Goal: Register for event/course

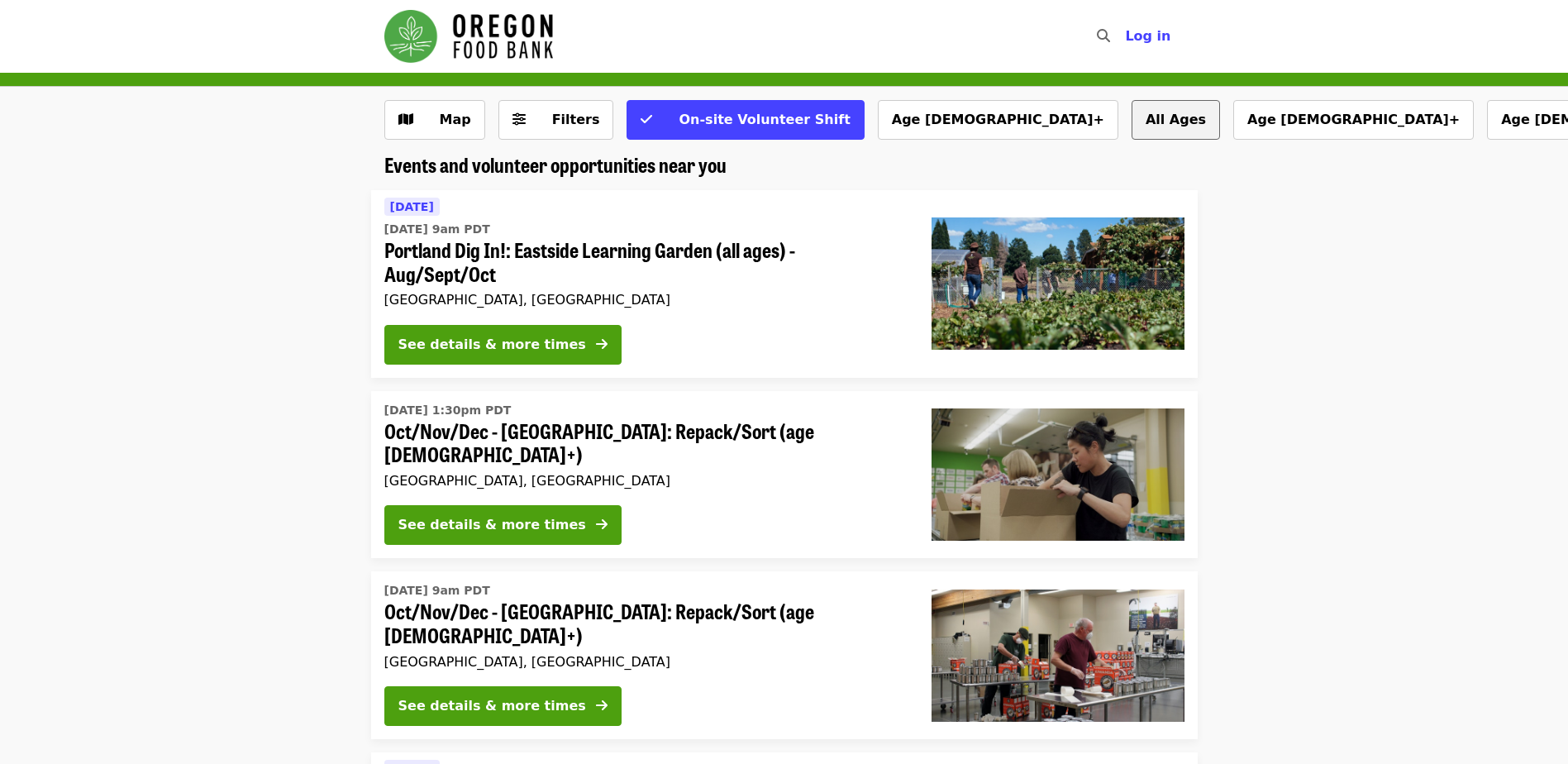
click at [1132, 118] on button "All Ages" at bounding box center [1176, 119] width 89 height 40
click at [542, 124] on span "Filters" at bounding box center [568, 119] width 65 height 20
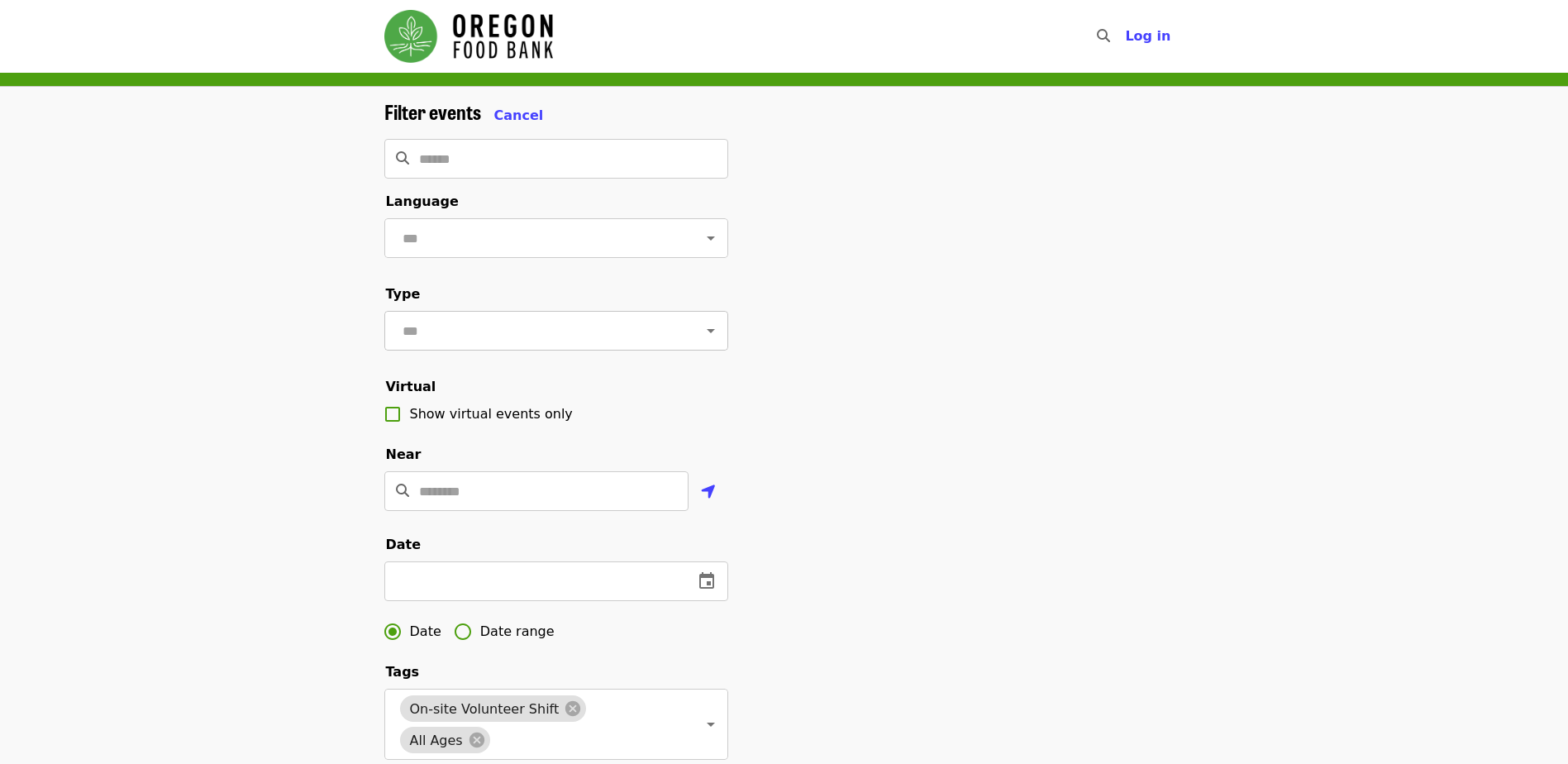
click at [501, 346] on input "text" at bounding box center [535, 330] width 277 height 32
click at [467, 391] on li "Volunteer shifts" at bounding box center [549, 386] width 331 height 30
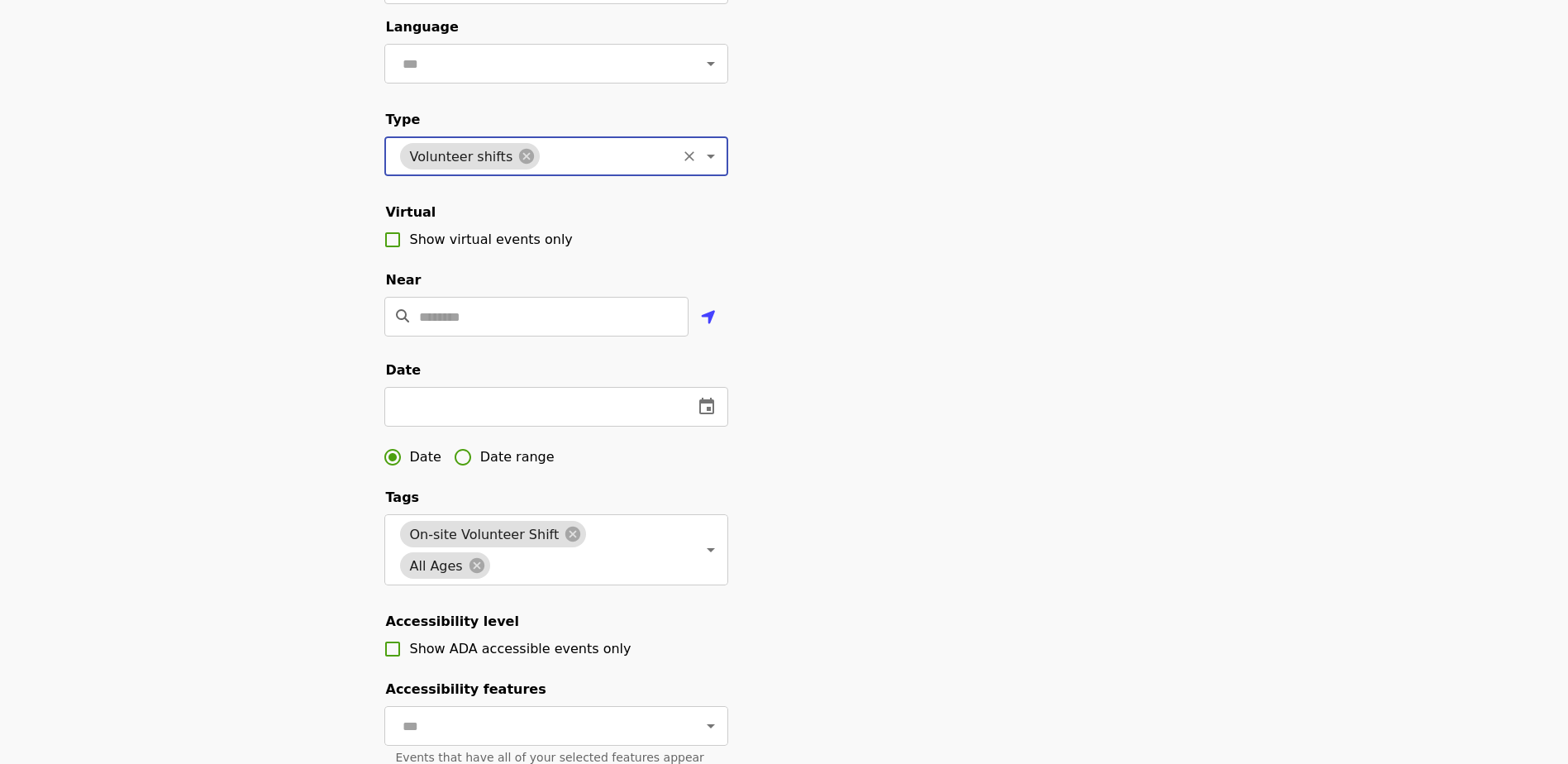
scroll to position [165, 0]
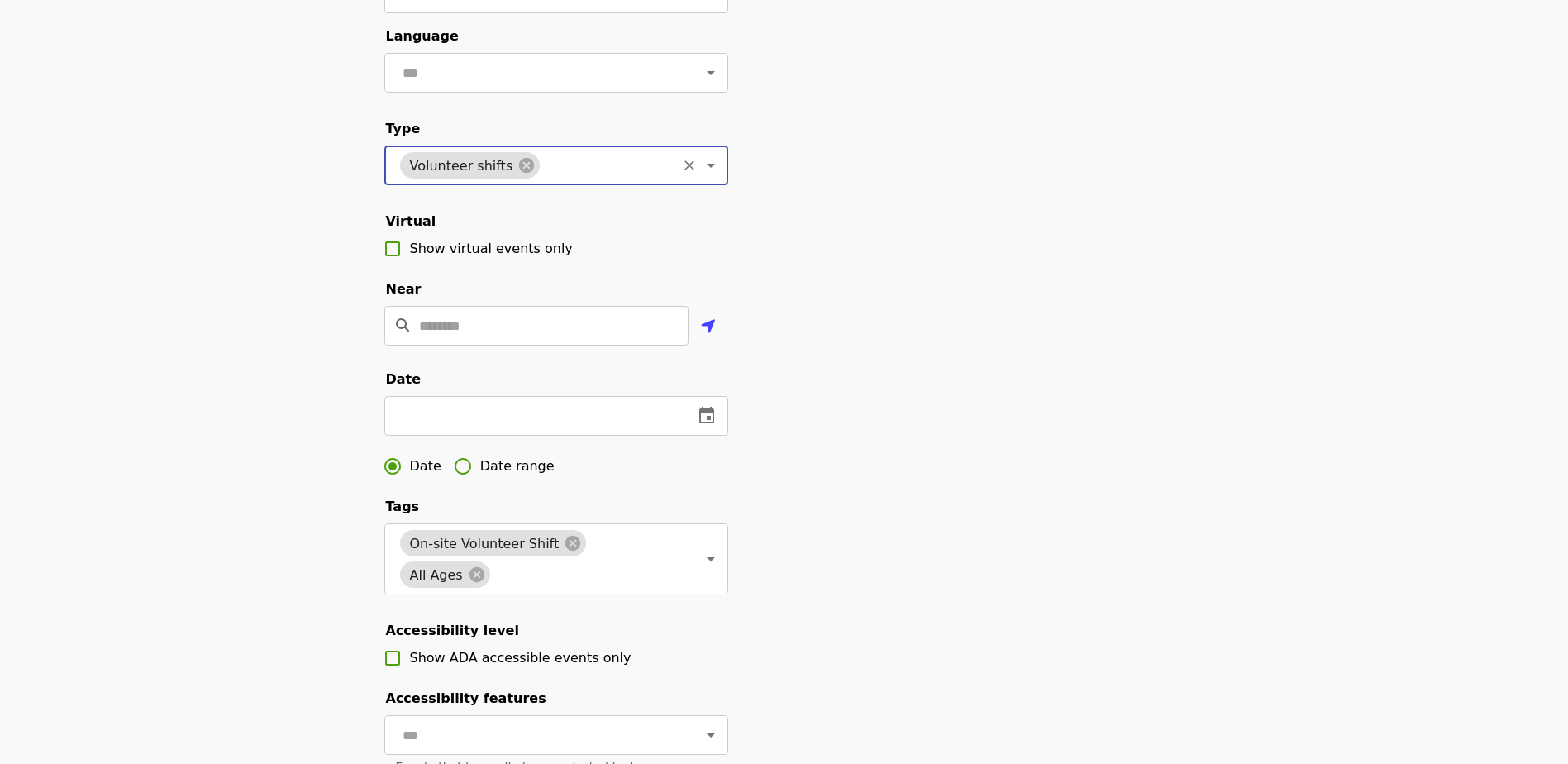
click at [460, 430] on input "text" at bounding box center [532, 415] width 296 height 40
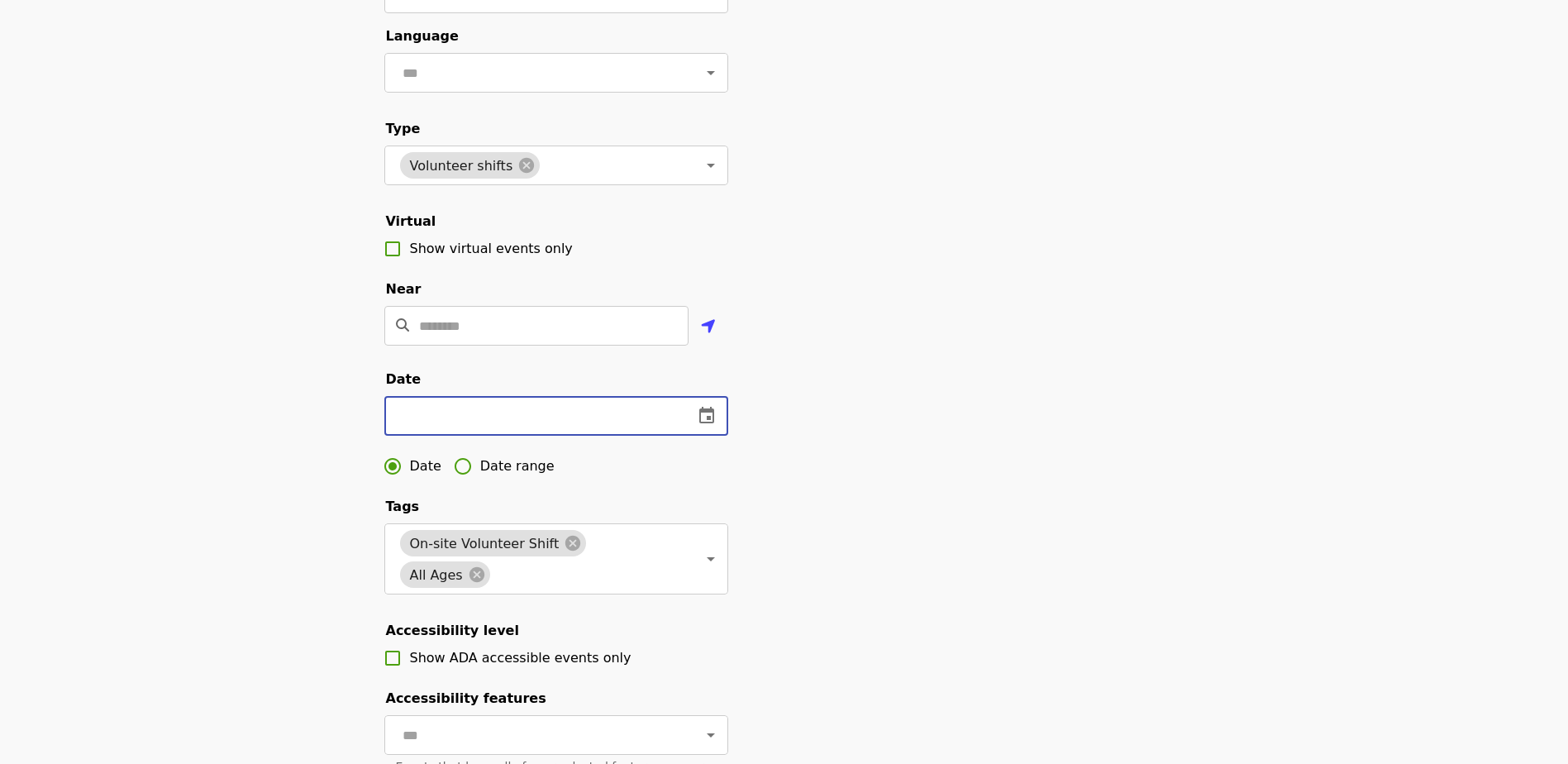
click at [701, 425] on icon "change date" at bounding box center [706, 415] width 20 height 20
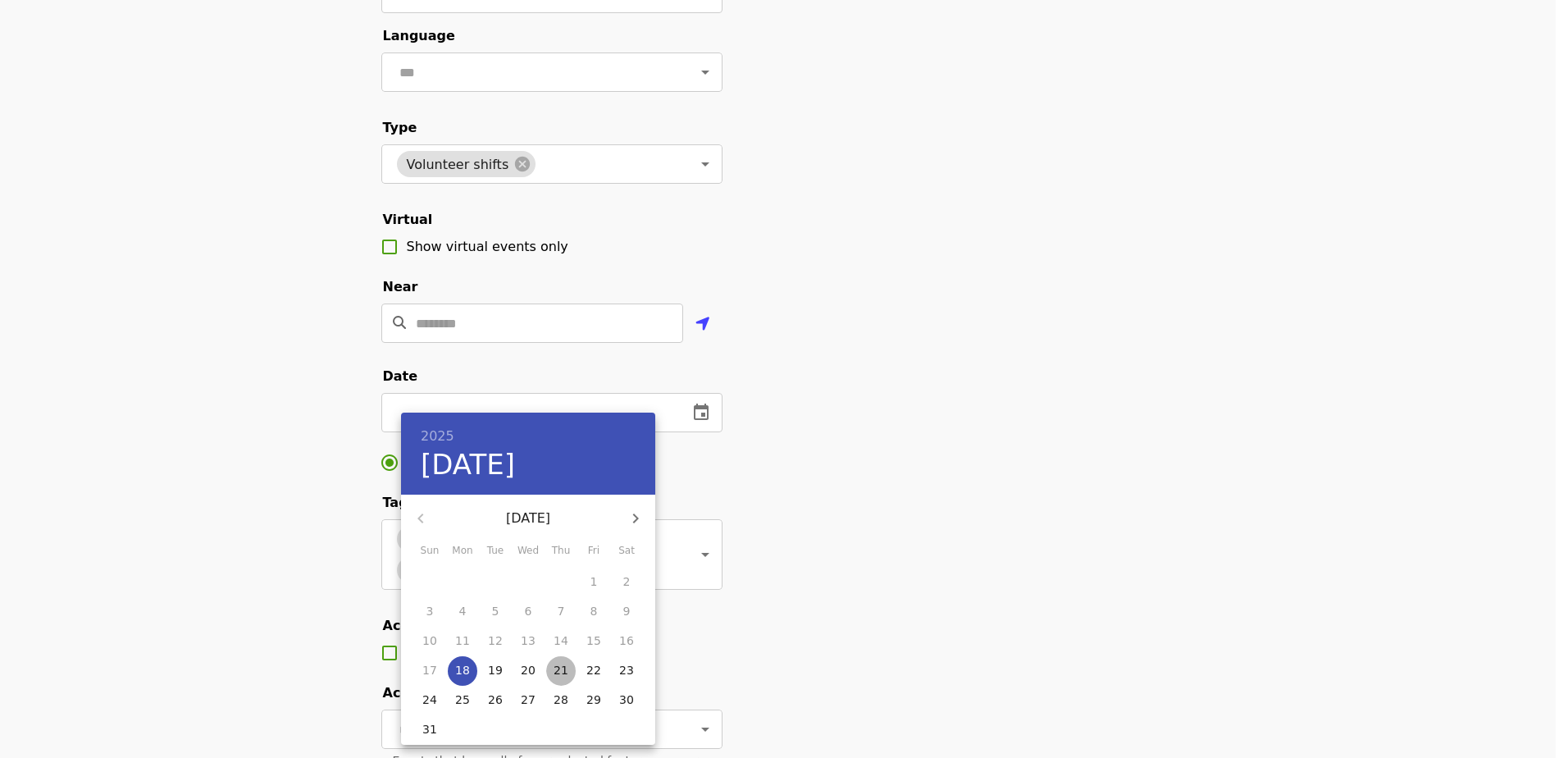
click at [562, 667] on p "21" at bounding box center [561, 670] width 14 height 16
type input "**********"
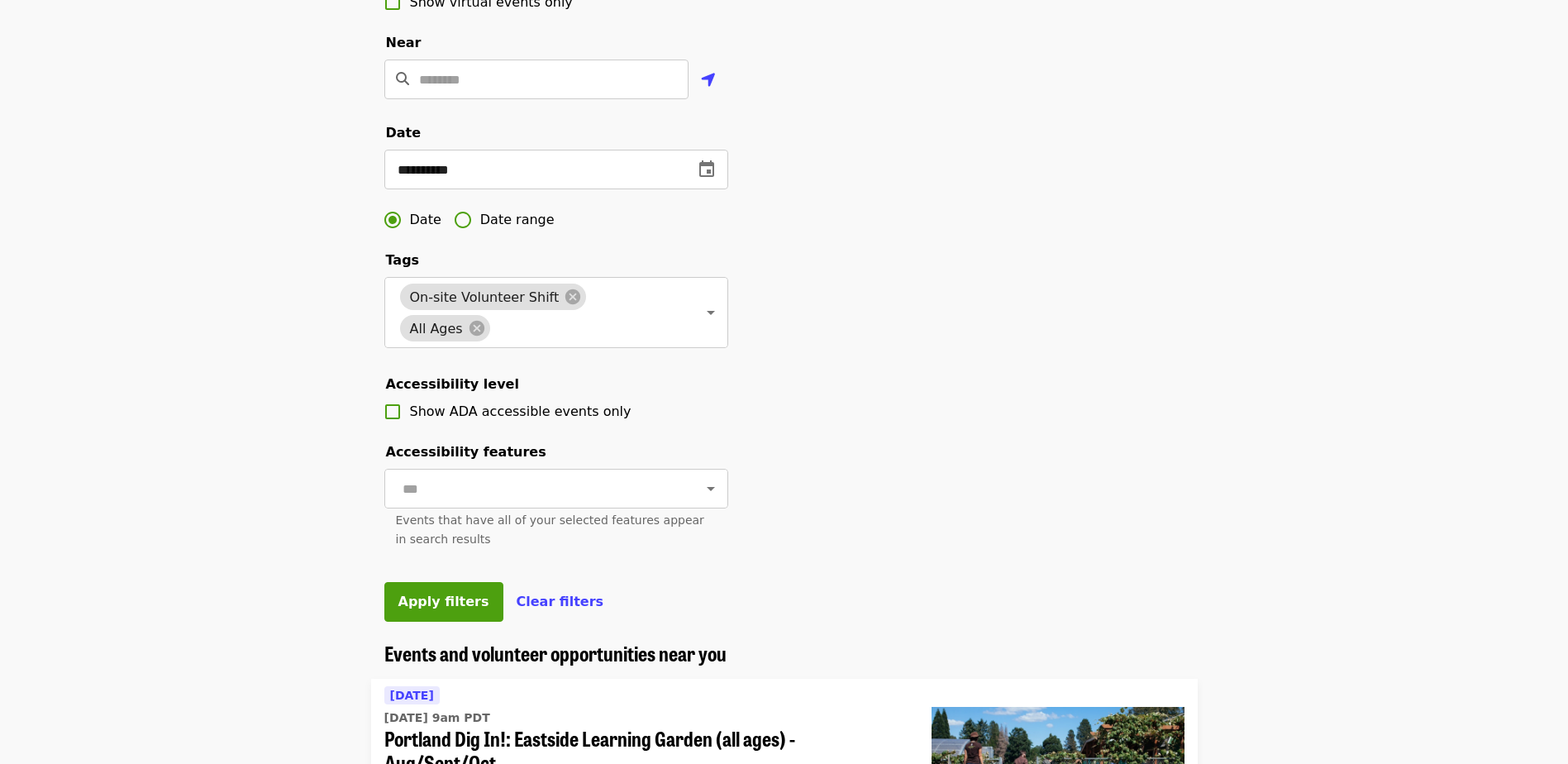
scroll to position [414, 0]
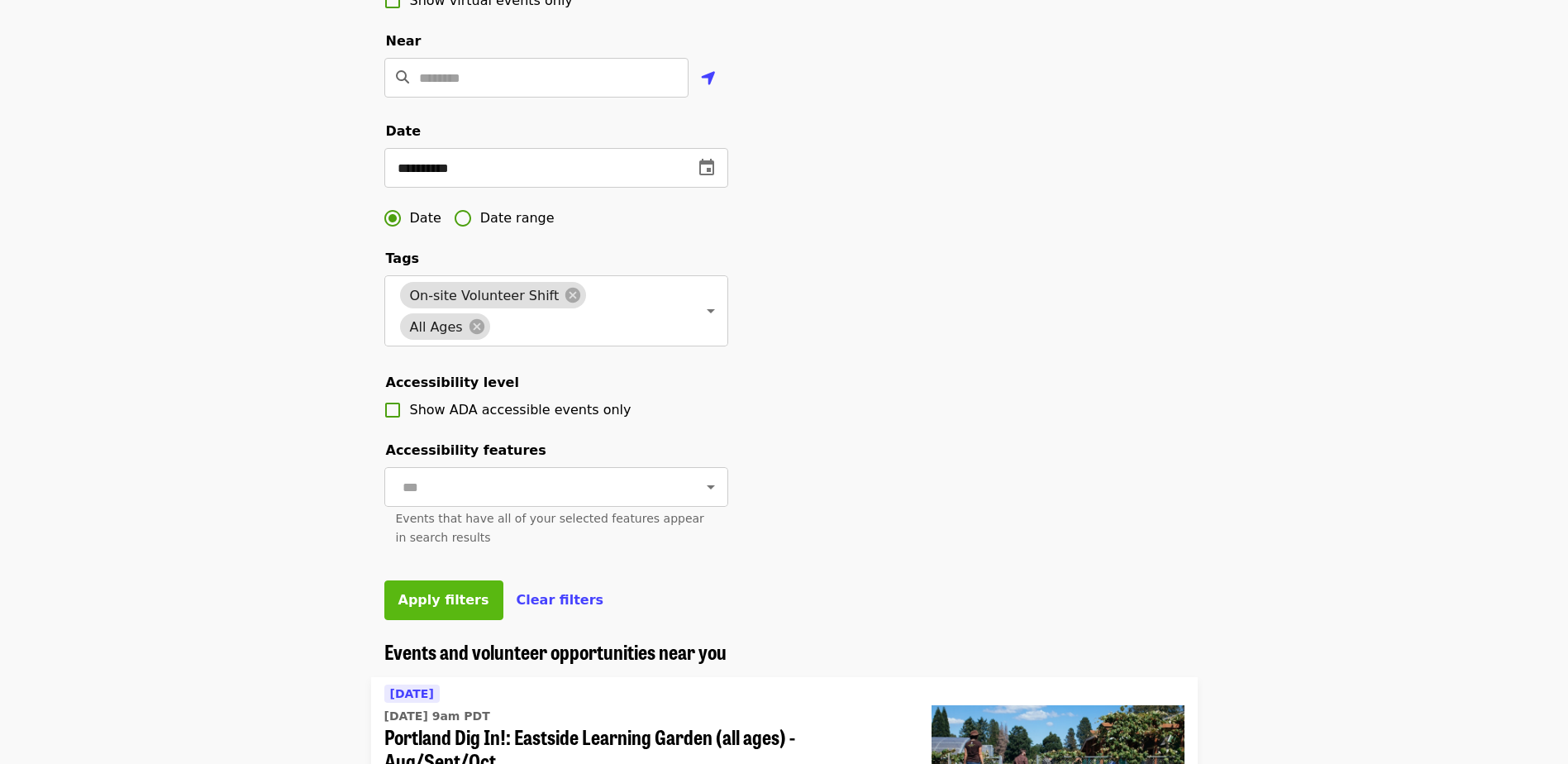
click at [420, 608] on span "Apply filters" at bounding box center [443, 599] width 91 height 15
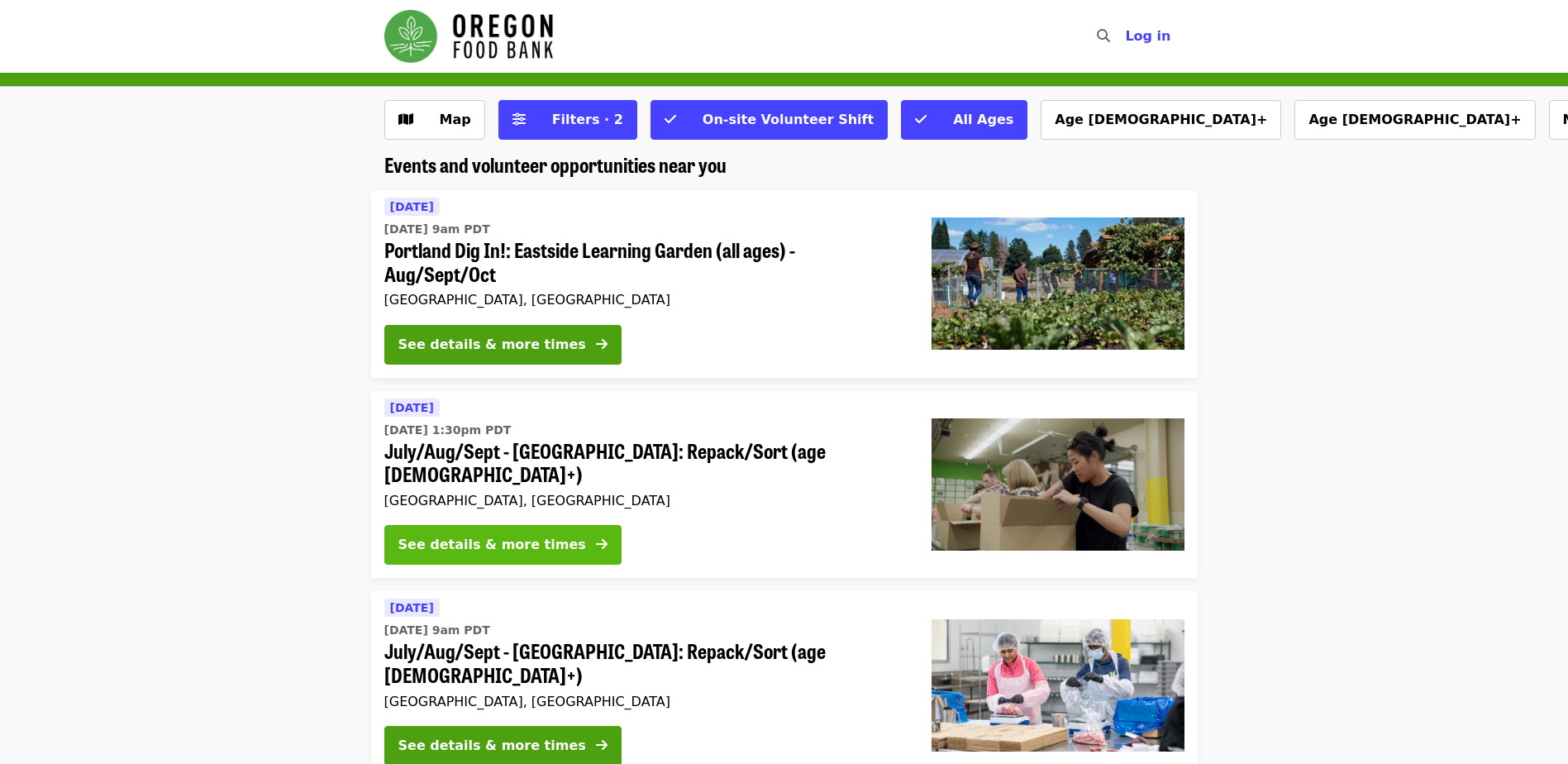
click at [431, 535] on div "See details & more times" at bounding box center [492, 544] width 187 height 20
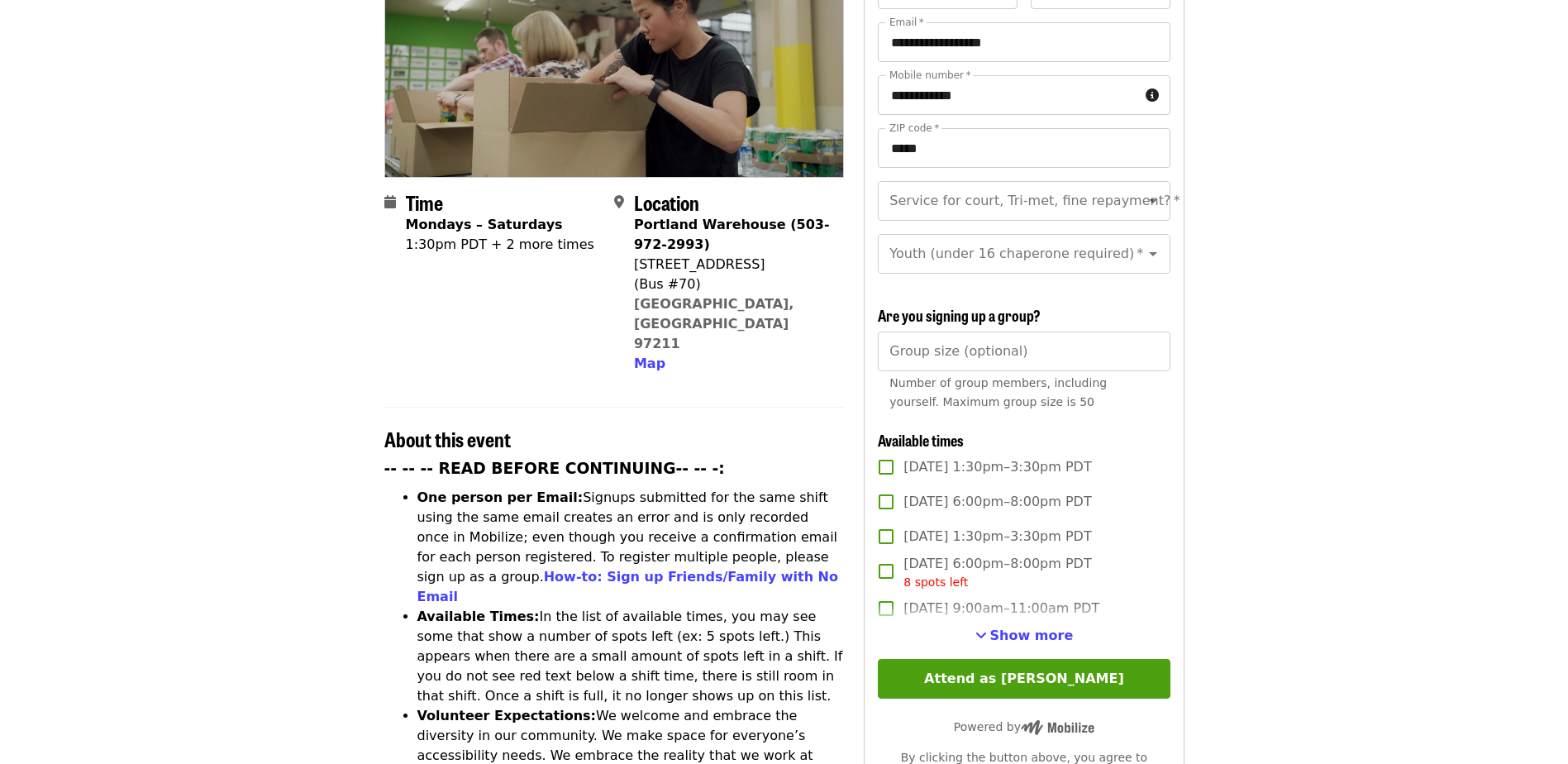
scroll to position [331, 0]
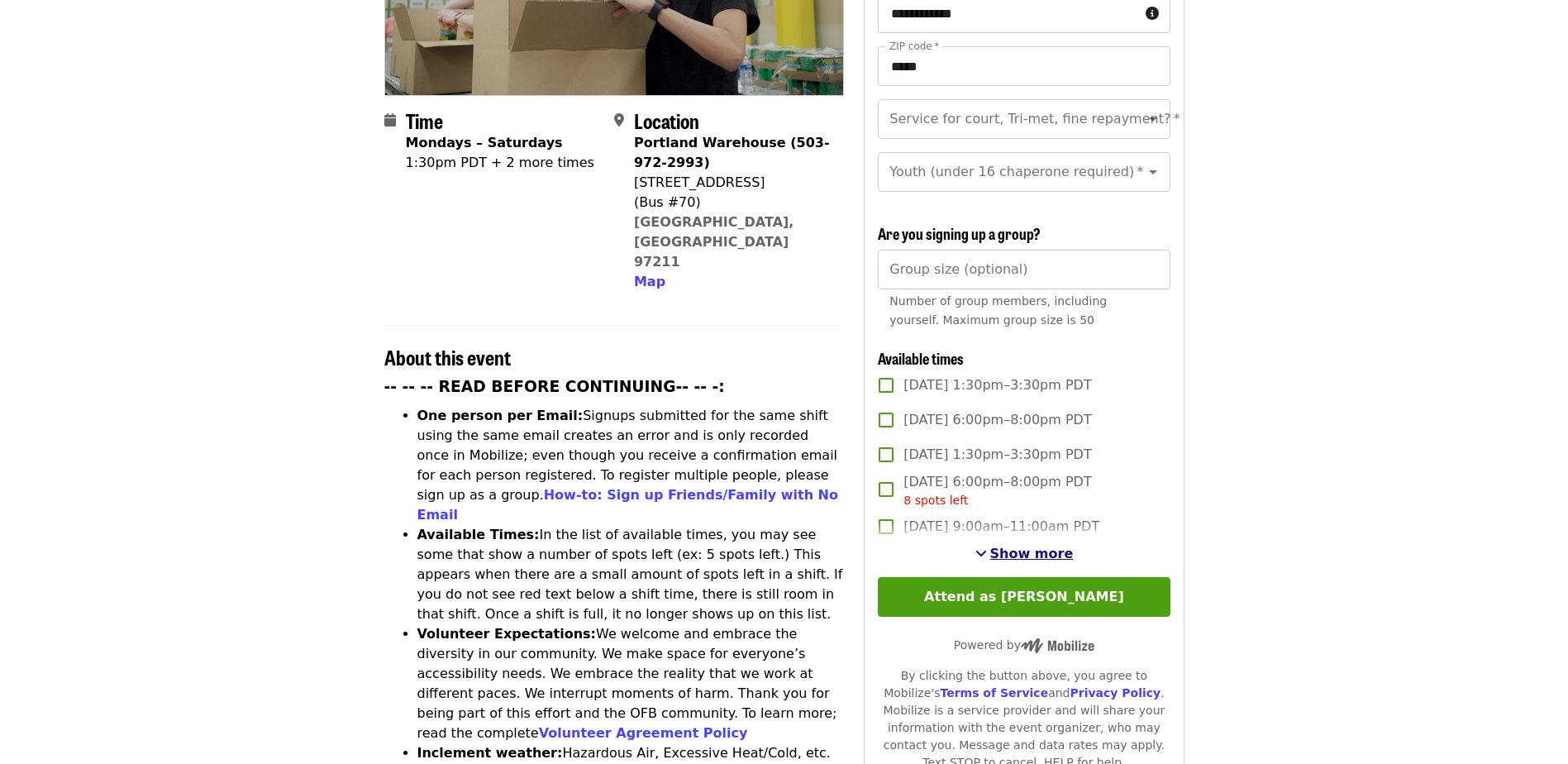
click at [1049, 551] on span "Show more" at bounding box center [1032, 553] width 84 height 15
